Goal: Information Seeking & Learning: Learn about a topic

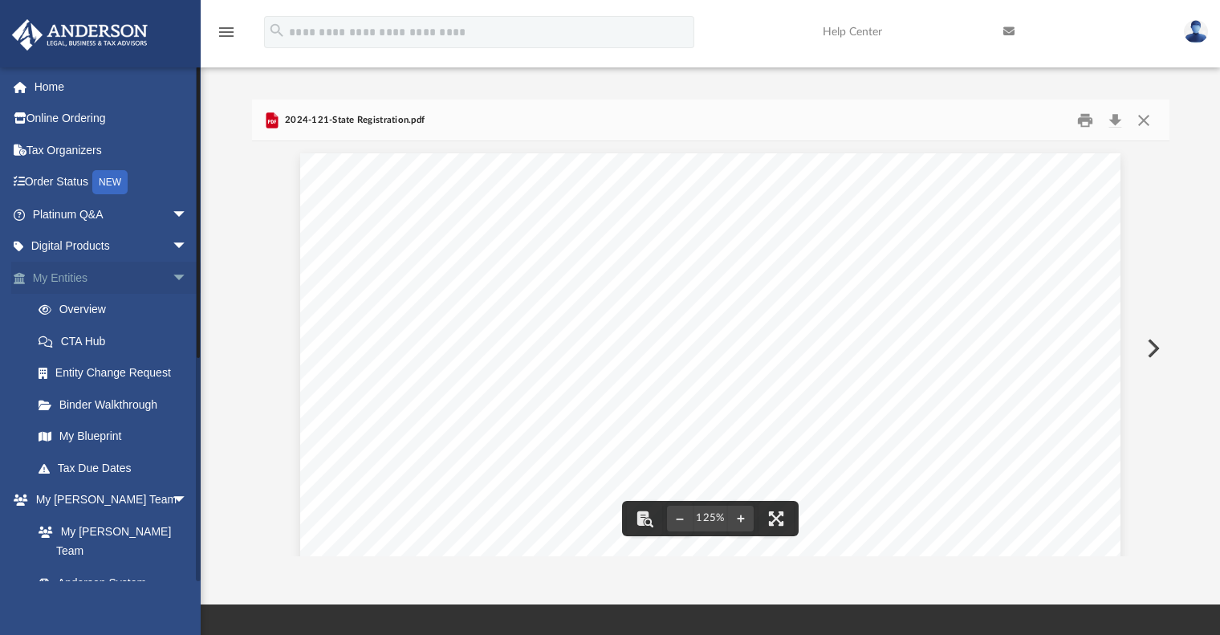
scroll to position [353, 905]
click at [172, 270] on span "arrow_drop_down" at bounding box center [188, 278] width 32 height 33
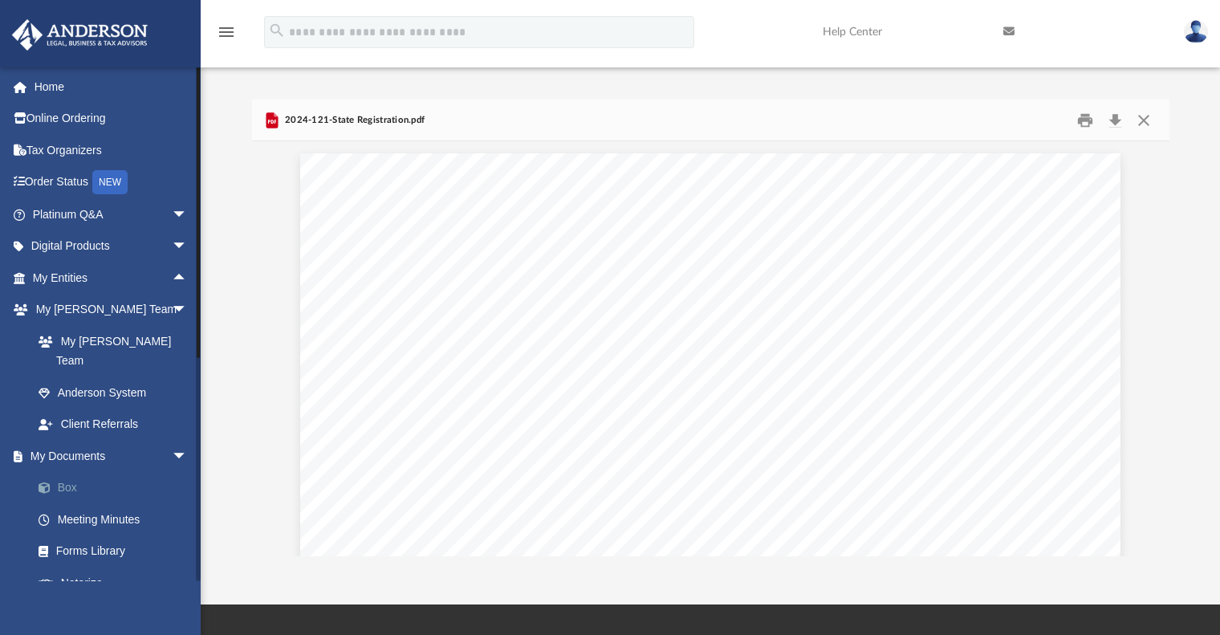
click at [79, 472] on link "Box" at bounding box center [116, 488] width 189 height 32
click at [60, 472] on link "Box" at bounding box center [116, 488] width 189 height 32
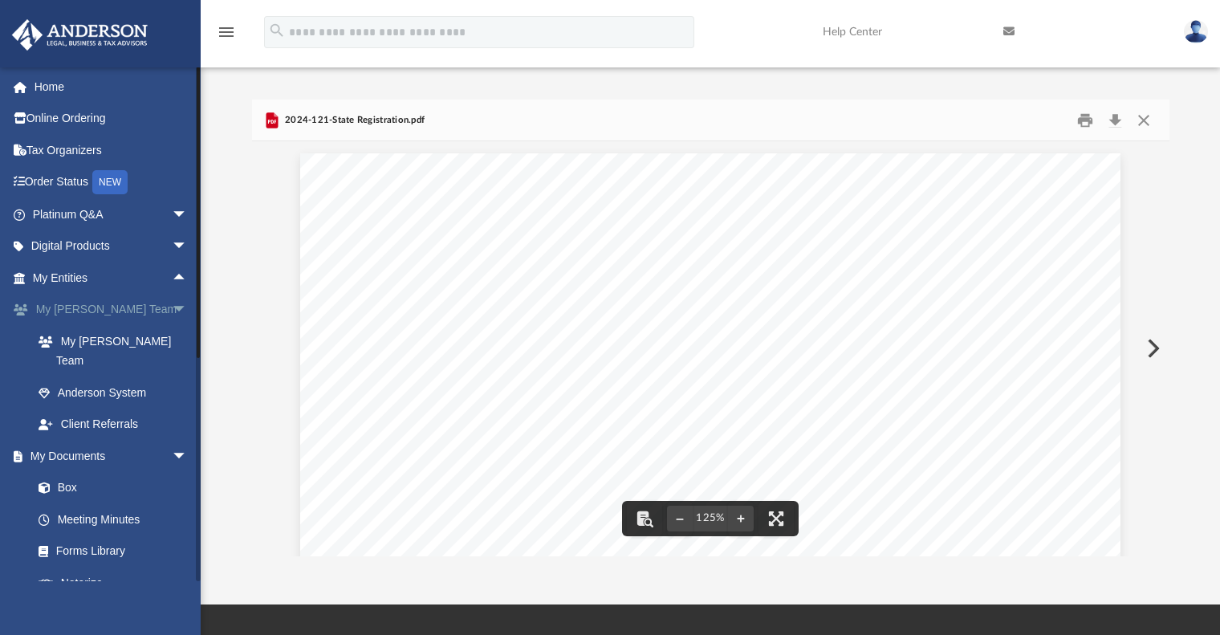
click at [59, 306] on link "My [PERSON_NAME] Team arrow_drop_down" at bounding box center [111, 310] width 201 height 32
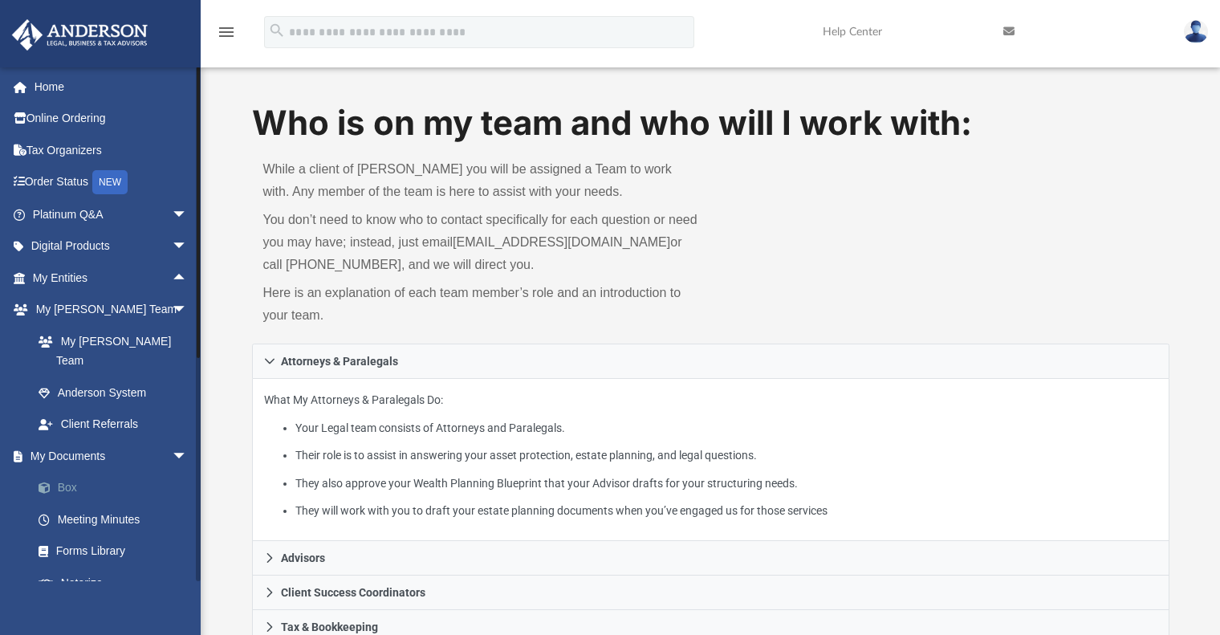
click at [71, 472] on link "Box" at bounding box center [116, 488] width 189 height 32
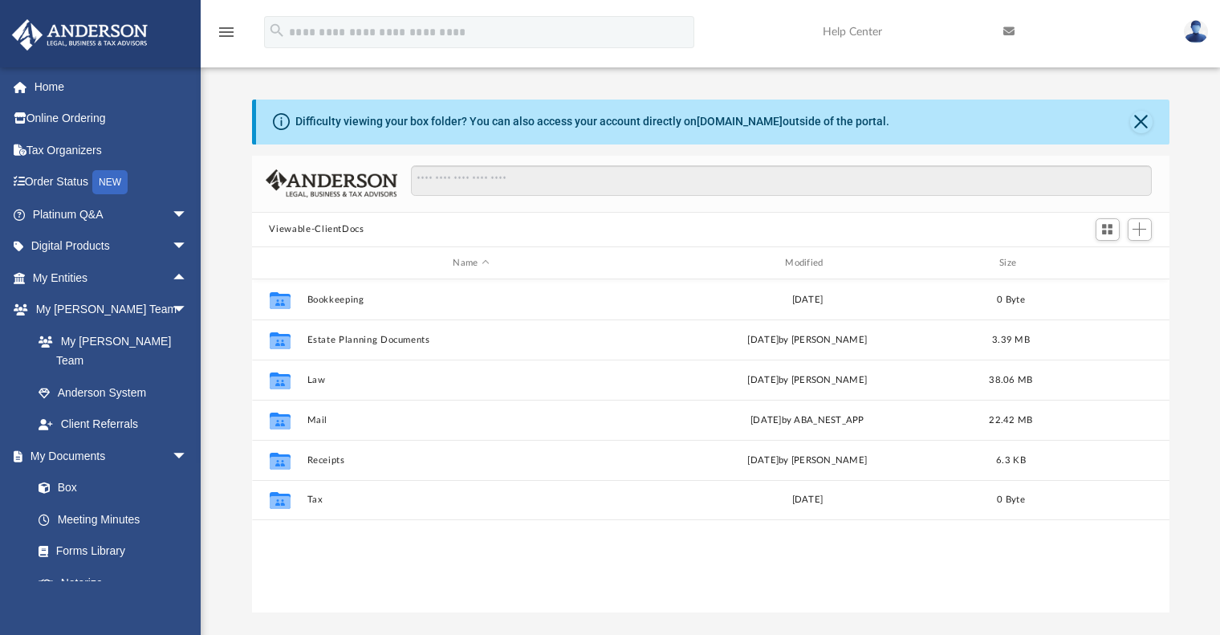
scroll to position [353, 905]
click at [89, 274] on link "My Entities arrow_drop_up" at bounding box center [111, 278] width 201 height 32
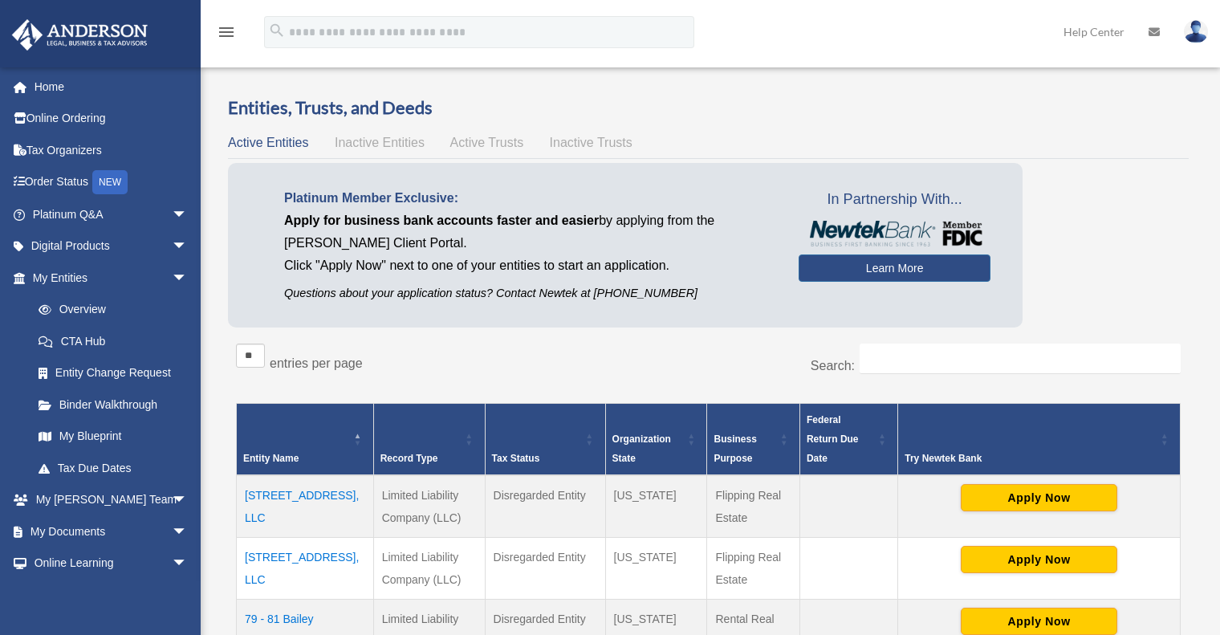
click at [517, 359] on div "** ** ** *** entries per page" at bounding box center [466, 364] width 461 height 40
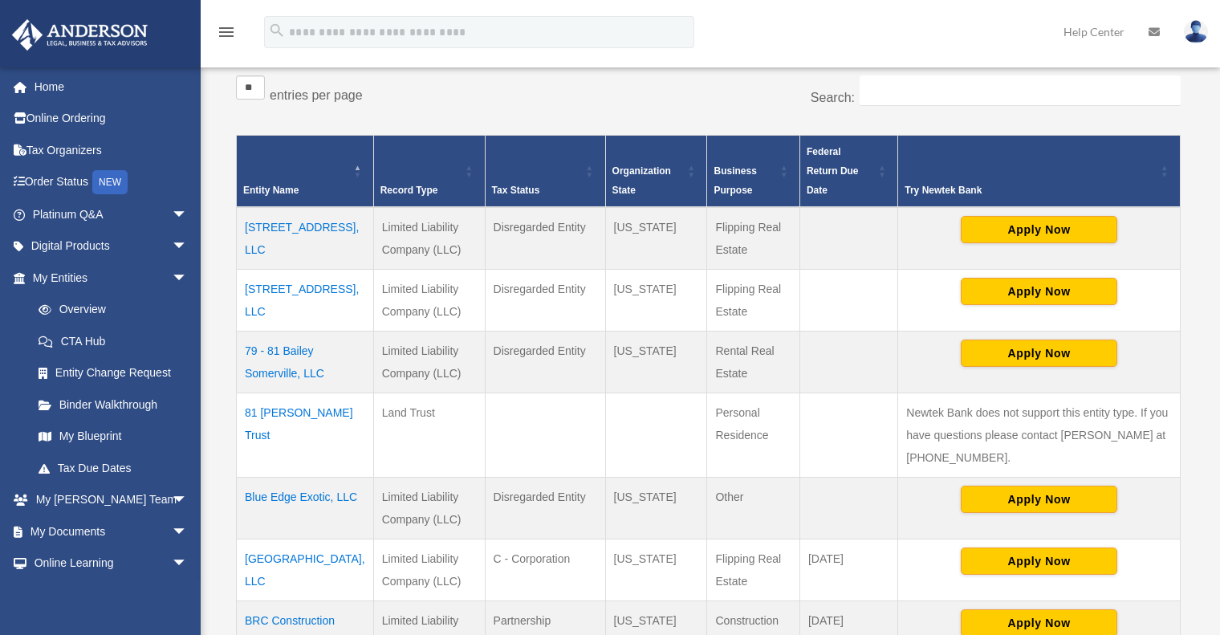
scroll to position [283, 0]
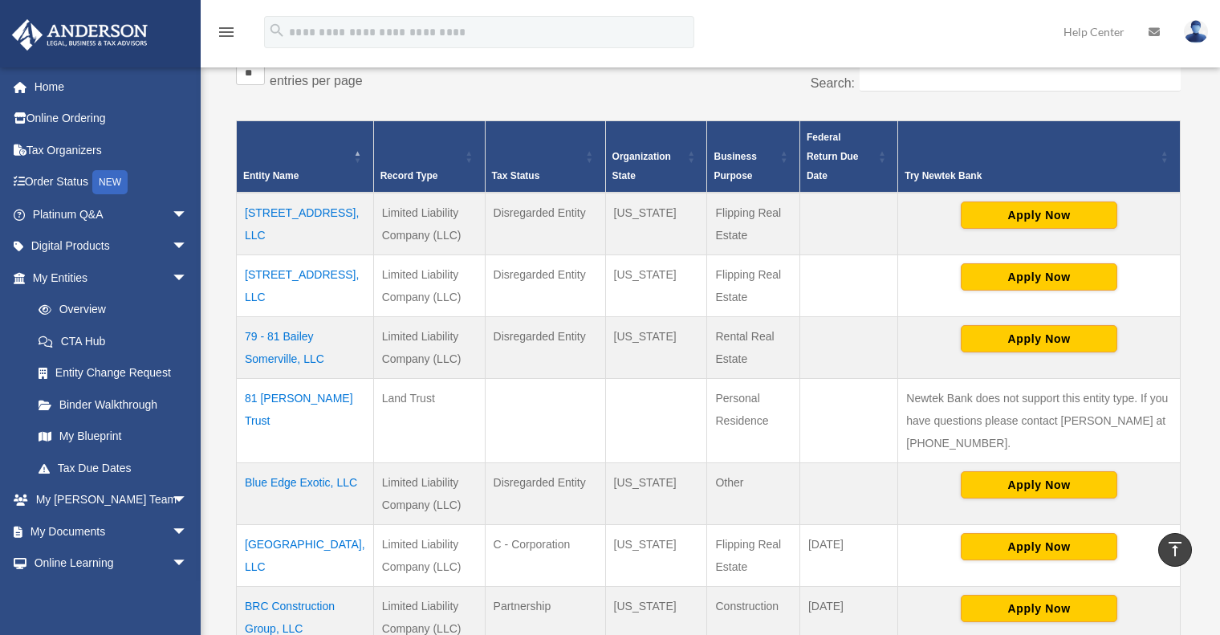
click at [278, 337] on td "79 - 81 Bailey Somerville, LLC" at bounding box center [305, 347] width 137 height 62
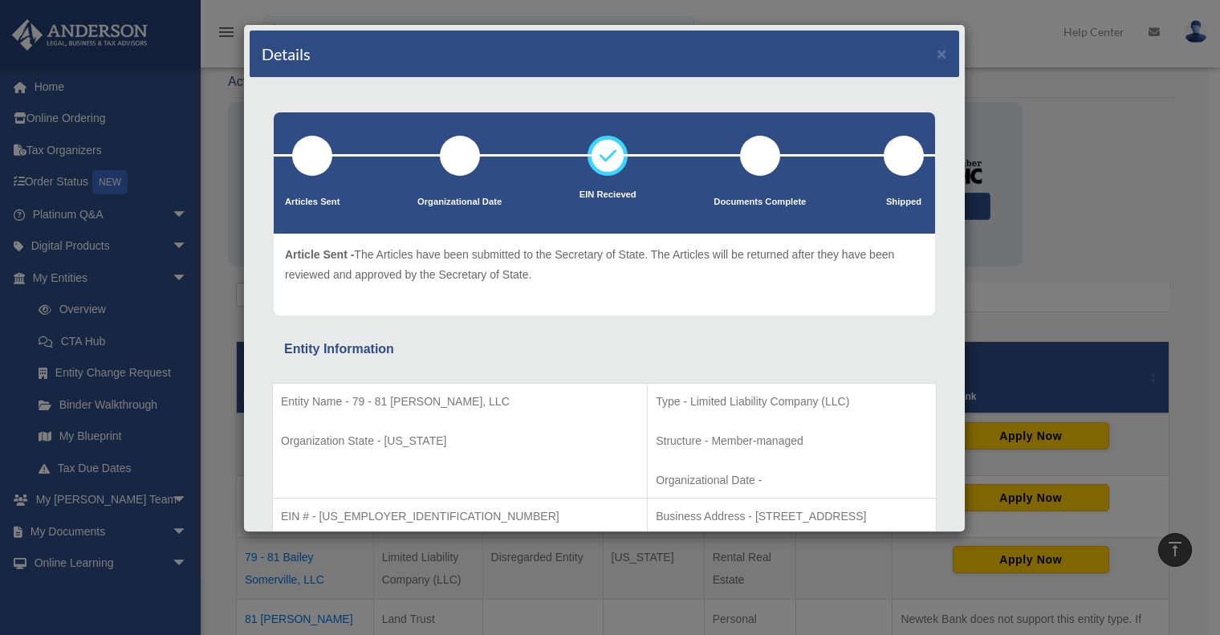
scroll to position [0, 0]
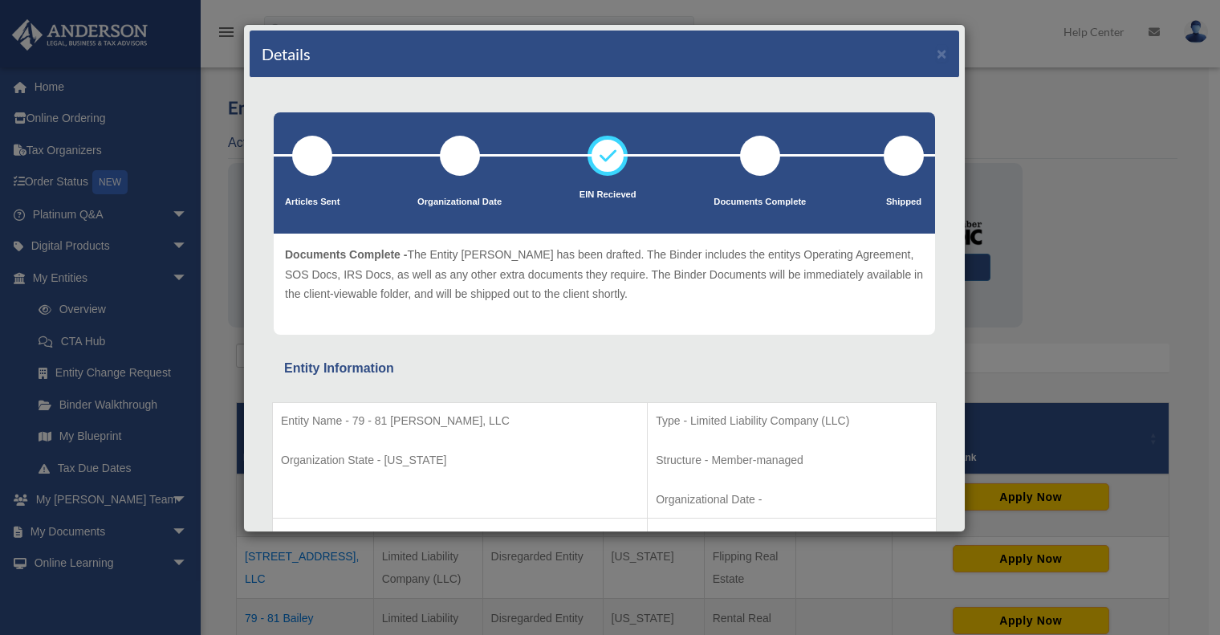
click at [481, 369] on div "Entity Information" at bounding box center [604, 368] width 640 height 22
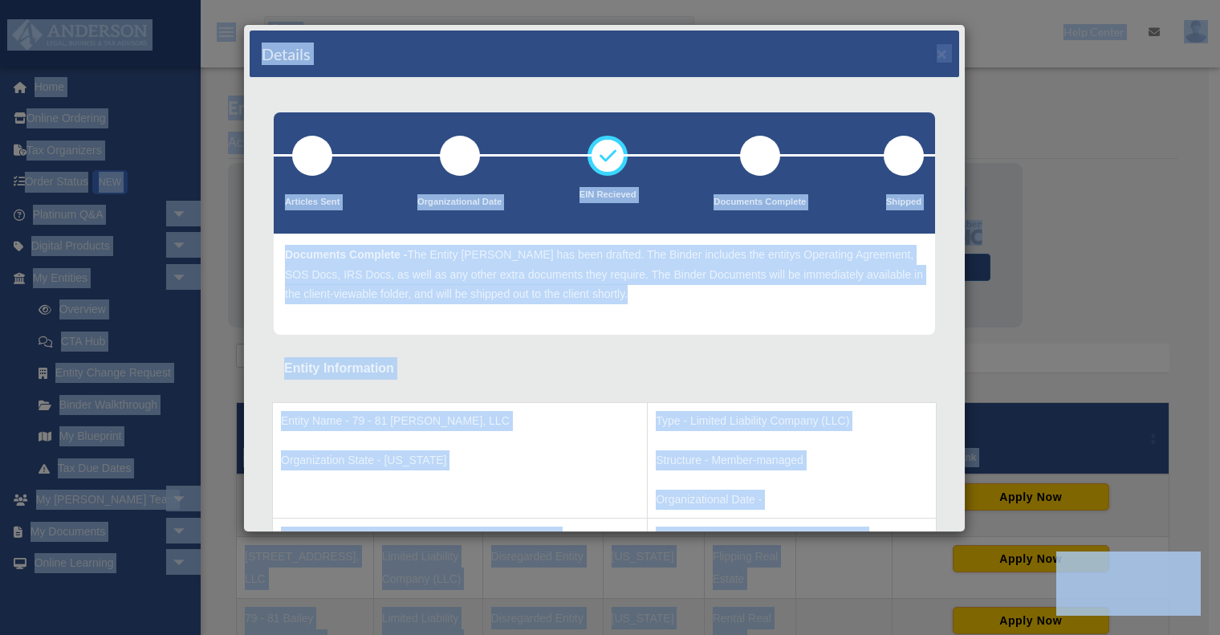
drag, startPoint x: 481, startPoint y: 369, endPoint x: 724, endPoint y: 421, distance: 248.6
click at [724, 421] on p "Type - Limited Liability Company (LLC)" at bounding box center [792, 421] width 272 height 20
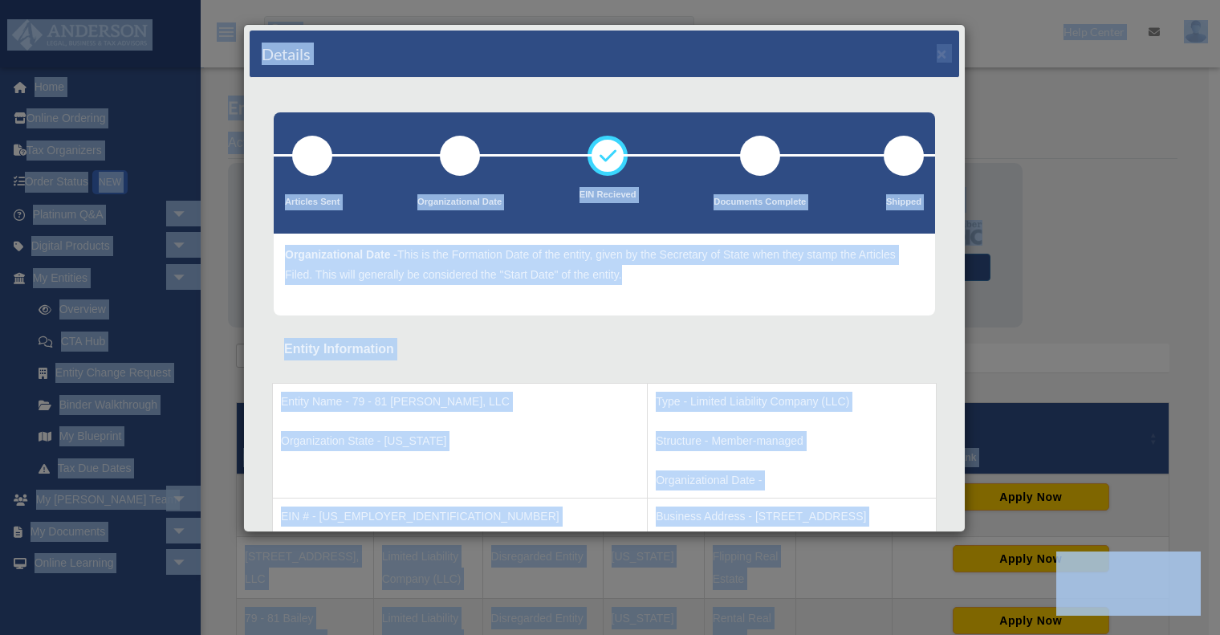
click at [523, 395] on p "Entity Name - 79 - 81 Bailey Somerville, LLC" at bounding box center [460, 402] width 358 height 20
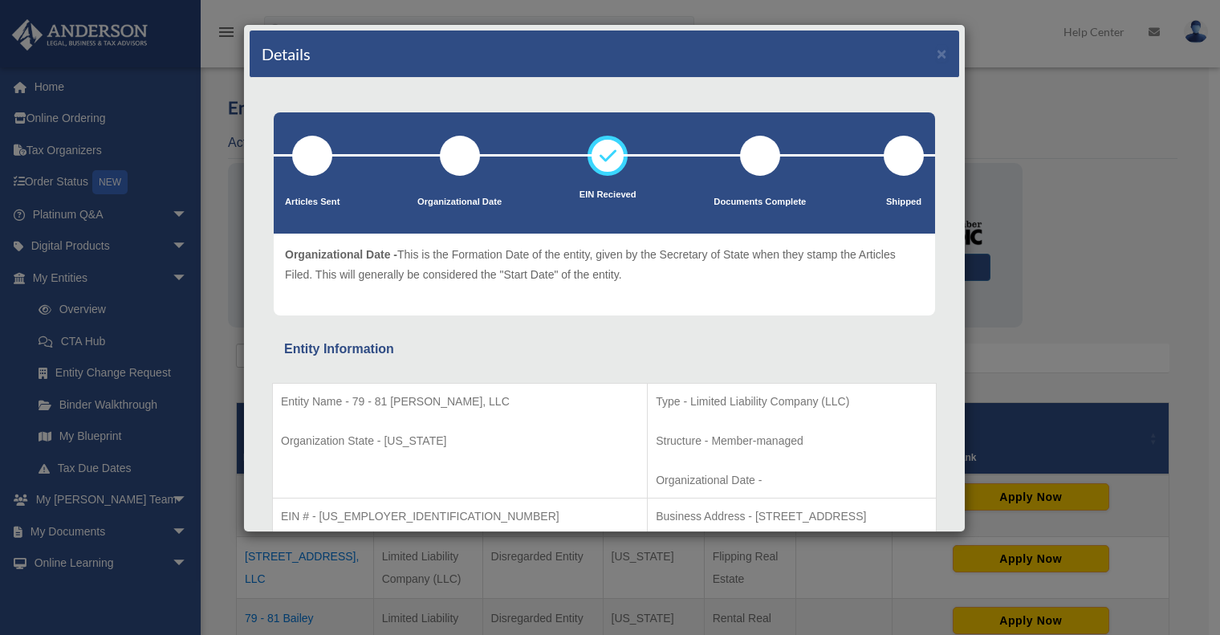
click at [523, 395] on p "Entity Name - 79 - 81 Bailey Somerville, LLC" at bounding box center [460, 402] width 358 height 20
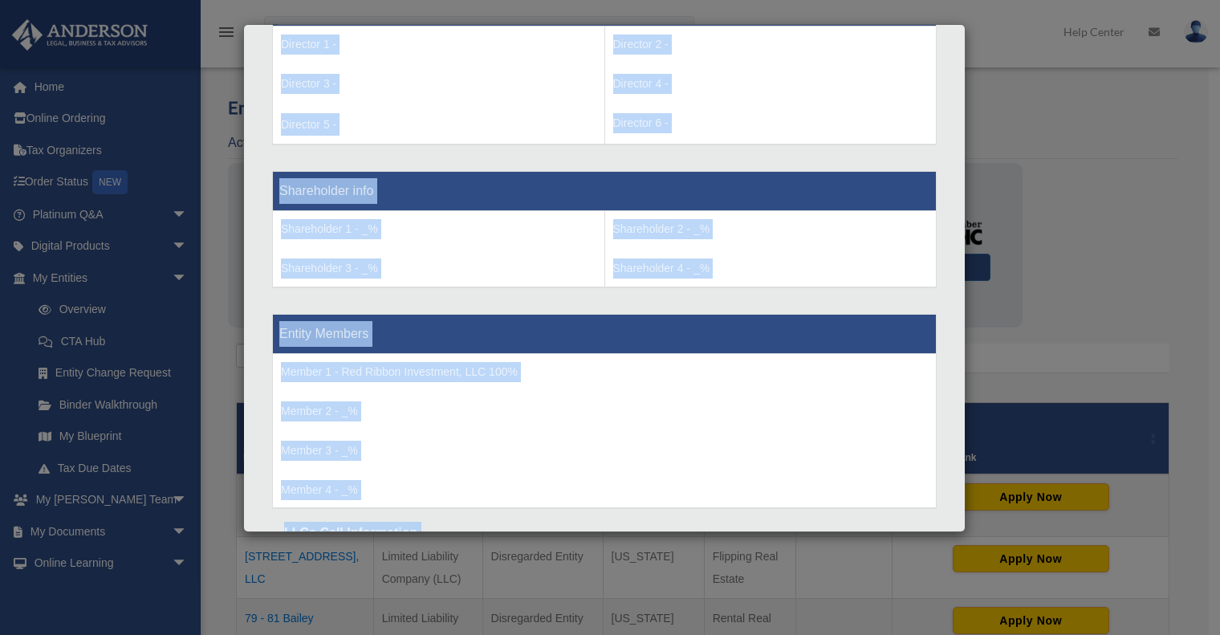
scroll to position [1389, 0]
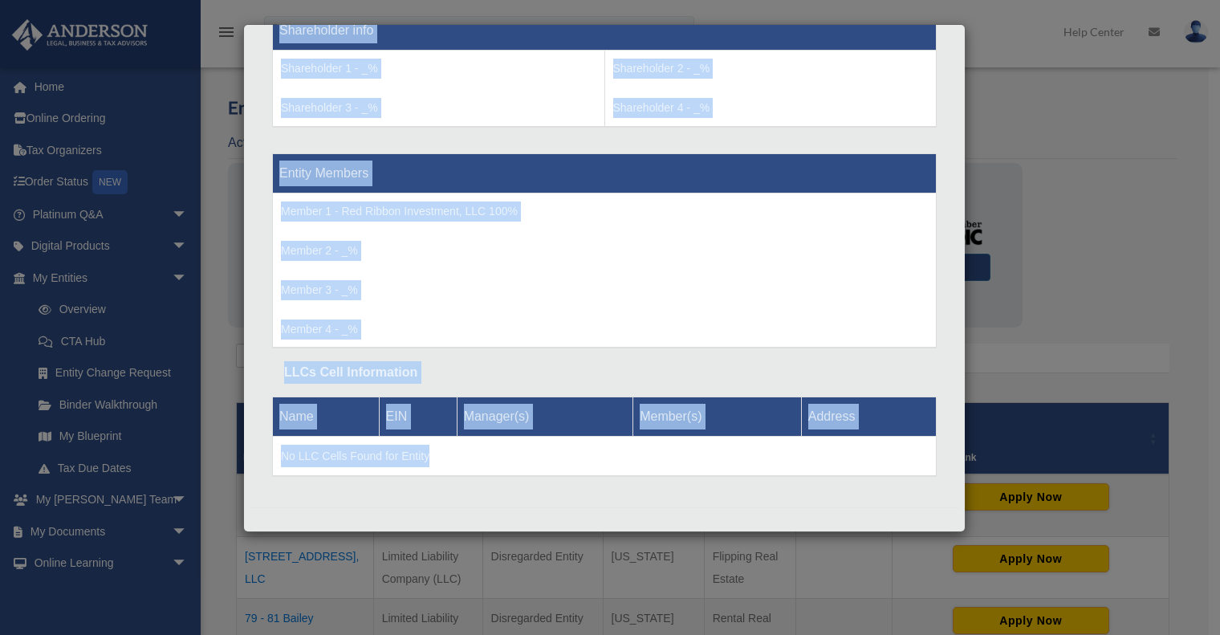
drag, startPoint x: 259, startPoint y: 51, endPoint x: 745, endPoint y: 461, distance: 635.1
click at [745, 461] on div "Details × Articles Sent" at bounding box center [604, 278] width 722 height 508
click at [1014, 228] on div "Details × Articles Sent Organizational Date" at bounding box center [610, 317] width 1220 height 635
